Goal: Obtain resource: Obtain resource

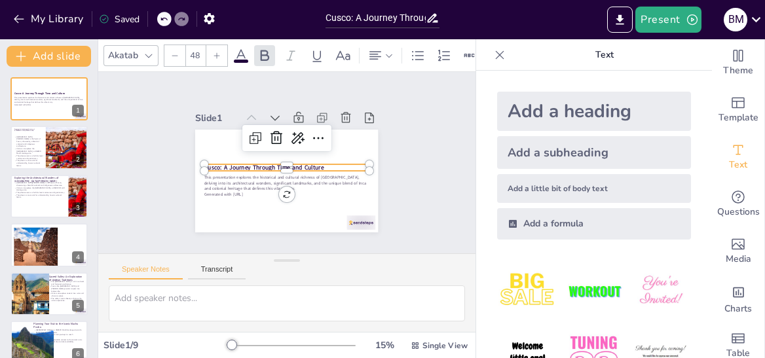
click at [318, 164] on p "Cusco: A Journey Through Time and Culture" at bounding box center [286, 168] width 164 height 9
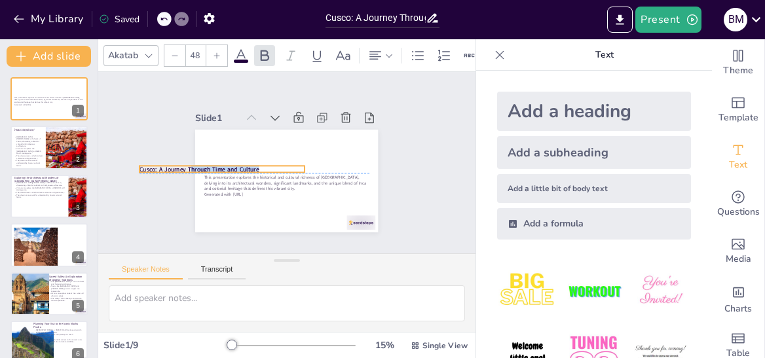
drag, startPoint x: 318, startPoint y: 161, endPoint x: 236, endPoint y: 160, distance: 82.6
click at [236, 160] on div "This presentation explores the historical and cultural richness of [GEOGRAPHIC_…" at bounding box center [286, 181] width 183 height 103
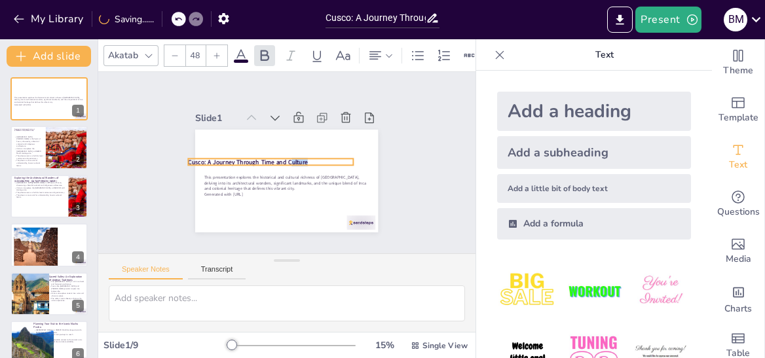
drag, startPoint x: 247, startPoint y: 162, endPoint x: 341, endPoint y: 151, distance: 94.4
click at [341, 158] on p "Cusco: A Journey Through Time and Culture" at bounding box center [271, 162] width 164 height 9
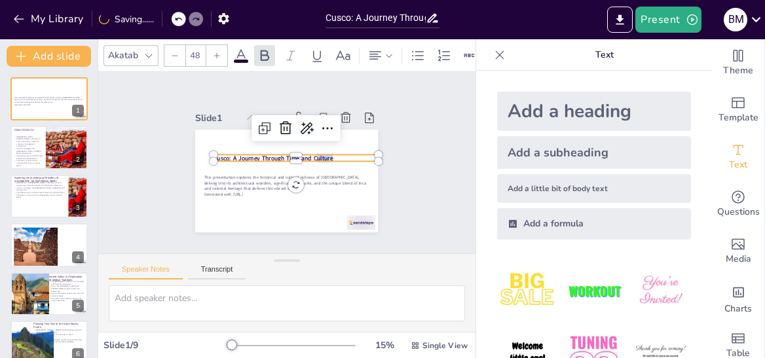
click at [328, 155] on p "Cusco: A Journey Through Time and Culture" at bounding box center [296, 158] width 164 height 9
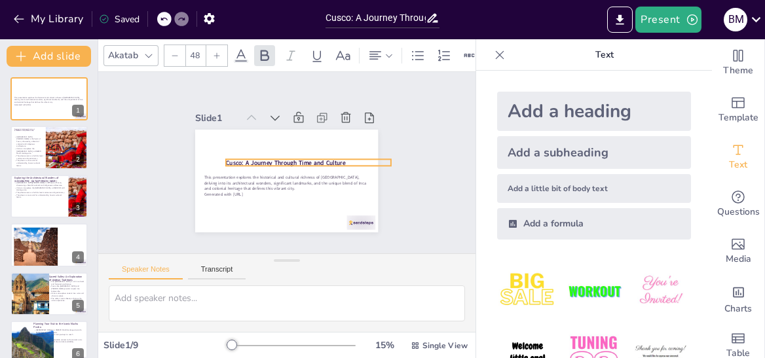
drag, startPoint x: 324, startPoint y: 155, endPoint x: 351, endPoint y: 160, distance: 27.9
click at [351, 161] on p "Cusco: A Journey Through Time and Culture" at bounding box center [308, 163] width 164 height 9
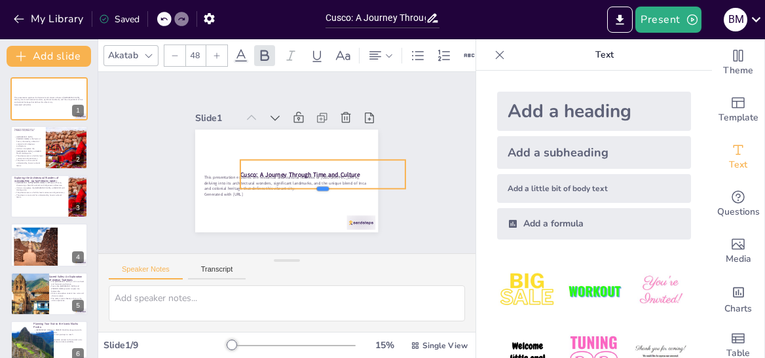
drag, startPoint x: 311, startPoint y: 164, endPoint x: 331, endPoint y: 188, distance: 31.1
click at [311, 191] on div at bounding box center [322, 194] width 164 height 10
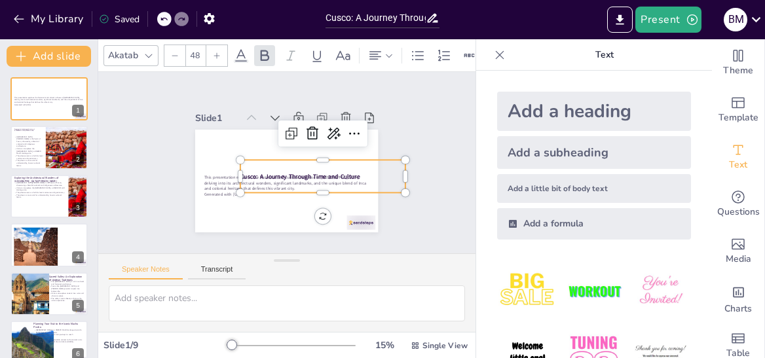
click at [358, 173] on p "Cusco: A Journey Through Time and Culture" at bounding box center [322, 176] width 164 height 9
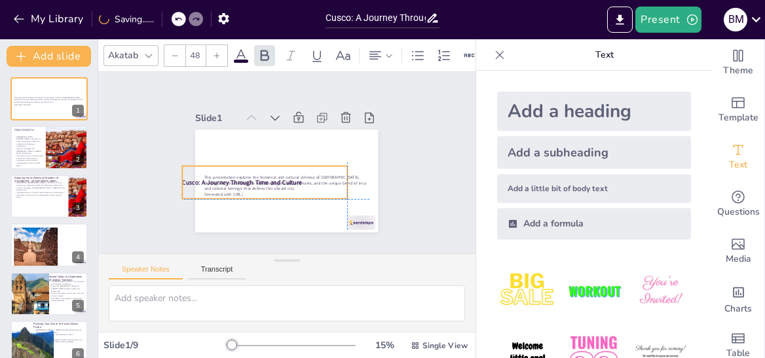
drag, startPoint x: 350, startPoint y: 171, endPoint x: 296, endPoint y: 176, distance: 53.9
click at [296, 178] on p "Cusco: A Journey Through Time and Culture" at bounding box center [265, 182] width 164 height 9
click at [189, 179] on strong "Cusco: A Journey Through Time and Culture" at bounding box center [242, 183] width 119 height 9
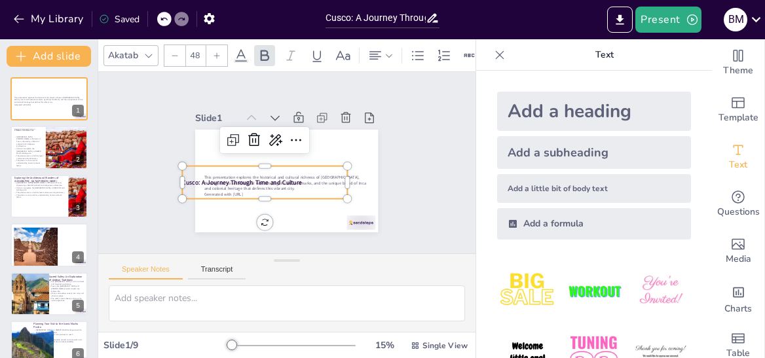
click at [192, 179] on strong "Cusco: A Journey Through Time and Culture" at bounding box center [242, 183] width 119 height 9
click at [193, 179] on strong "Cusco: A Journey Through Time and Culture" at bounding box center [242, 183] width 119 height 9
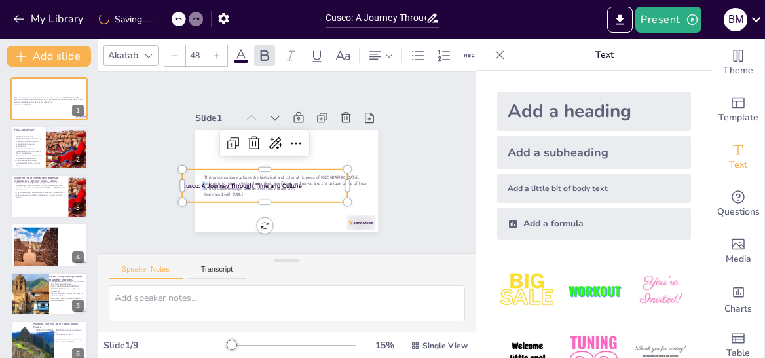
click at [193, 182] on strong "Cusco: A Journey Through Time and Culture" at bounding box center [242, 186] width 119 height 9
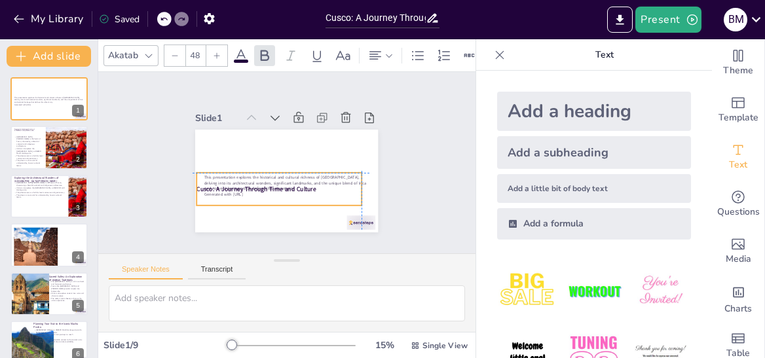
drag, startPoint x: 193, startPoint y: 181, endPoint x: 206, endPoint y: 183, distance: 12.5
click at [206, 185] on strong "Cusco: A Journey Through Time and Culture" at bounding box center [256, 189] width 119 height 9
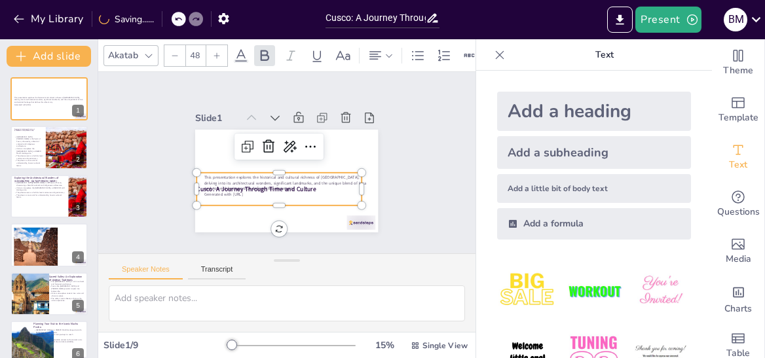
click at [206, 185] on strong "Cusco: A Journey Through Time and Culture" at bounding box center [256, 189] width 119 height 9
copy strong "Cusco: A Journey Through Time and Culture"
